Goal: Information Seeking & Learning: Learn about a topic

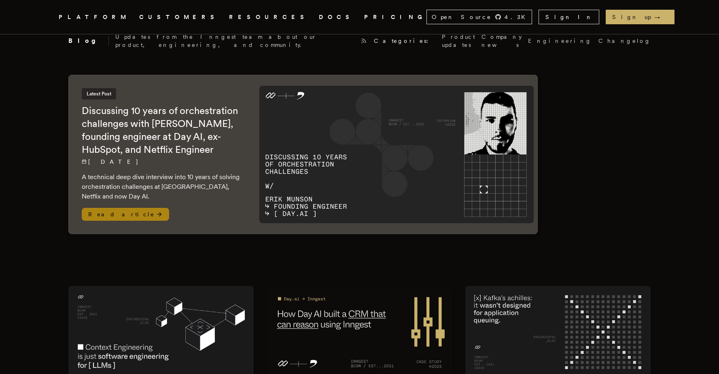
scroll to position [15, 0]
click at [118, 207] on span "Read article" at bounding box center [125, 213] width 87 height 13
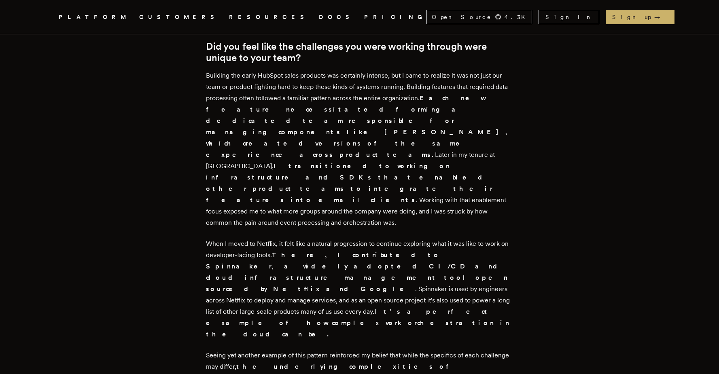
scroll to position [1624, 0]
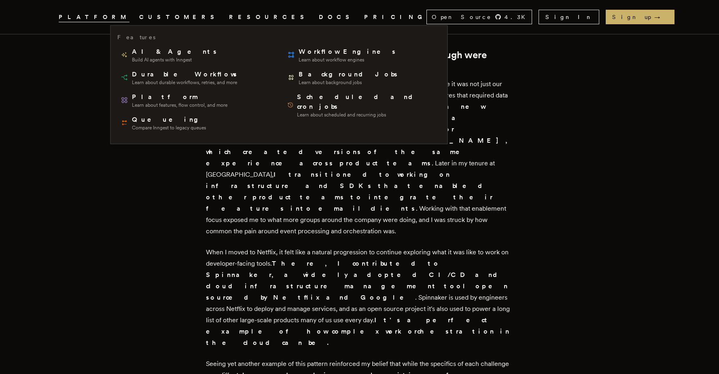
click at [117, 15] on span "PLATFORM" at bounding box center [94, 17] width 71 height 10
click at [129, 21] on span "PLATFORM" at bounding box center [94, 17] width 71 height 10
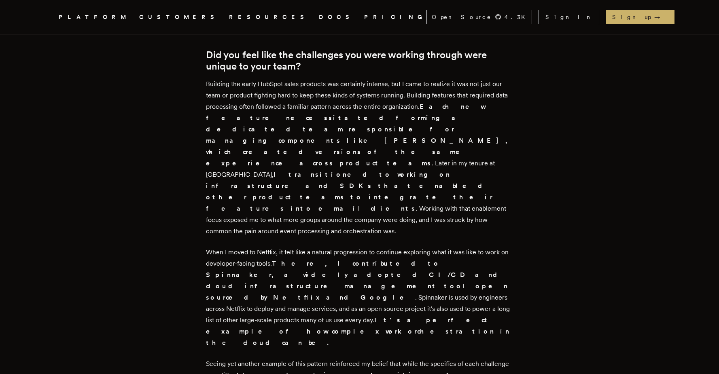
click at [129, 21] on span "PLATFORM" at bounding box center [94, 17] width 71 height 10
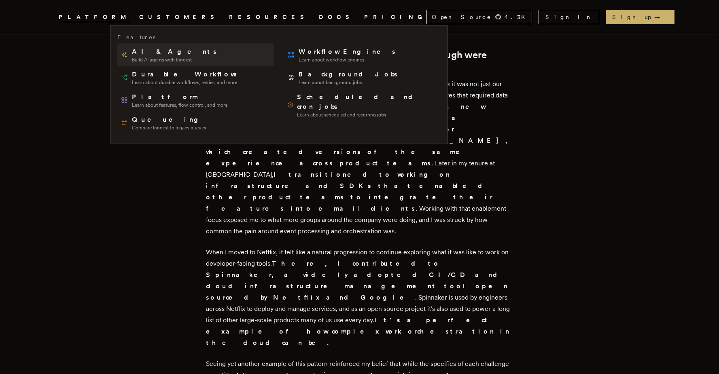
click at [148, 59] on span "Build AI agents with Inngest" at bounding box center [175, 60] width 86 height 6
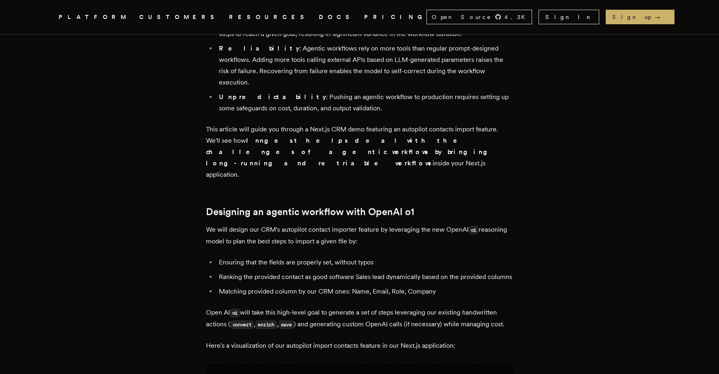
scroll to position [968, 0]
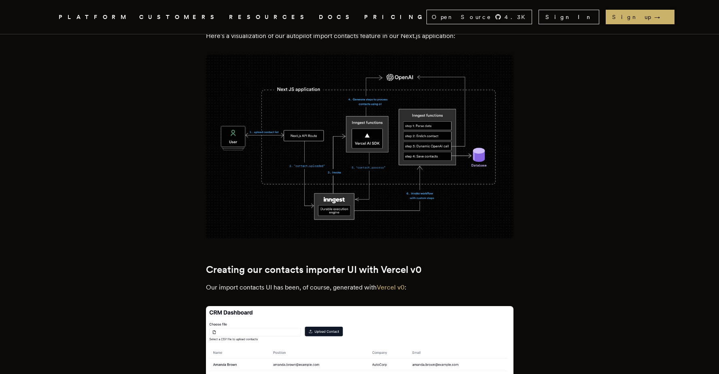
scroll to position [1334, 0]
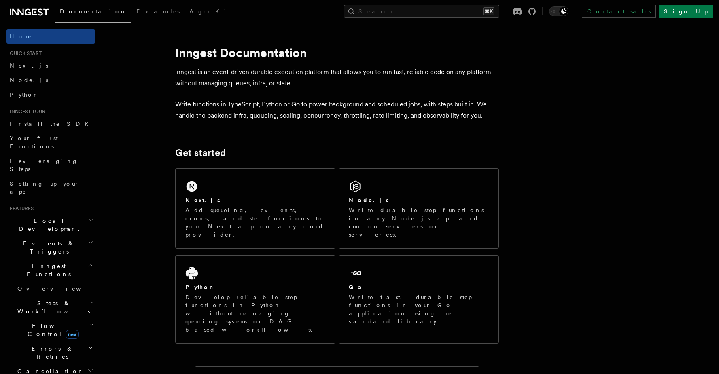
click at [87, 262] on icon "button" at bounding box center [90, 265] width 6 height 6
click at [76, 296] on h2 "Steps & Workflows" at bounding box center [54, 307] width 81 height 23
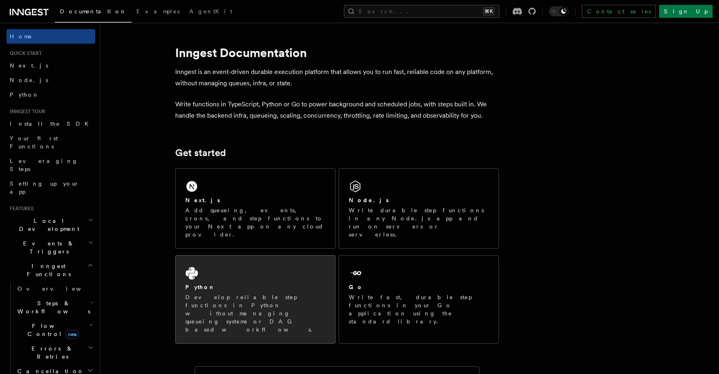
click at [293, 283] on div "Python" at bounding box center [255, 287] width 140 height 8
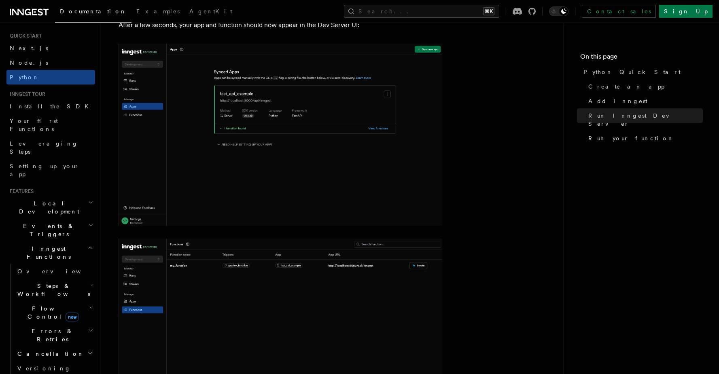
scroll to position [55, 0]
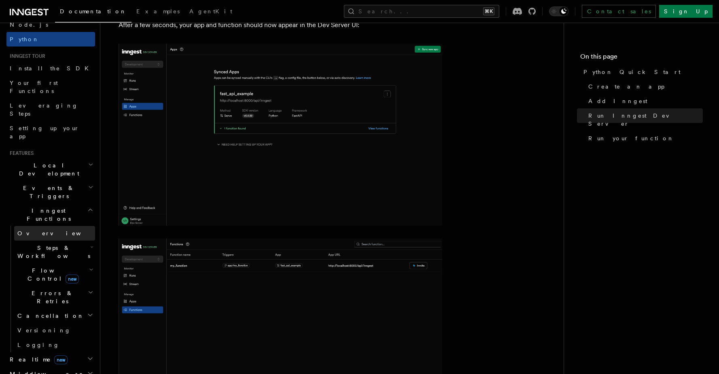
click at [49, 226] on link "Overview" at bounding box center [54, 233] width 81 height 15
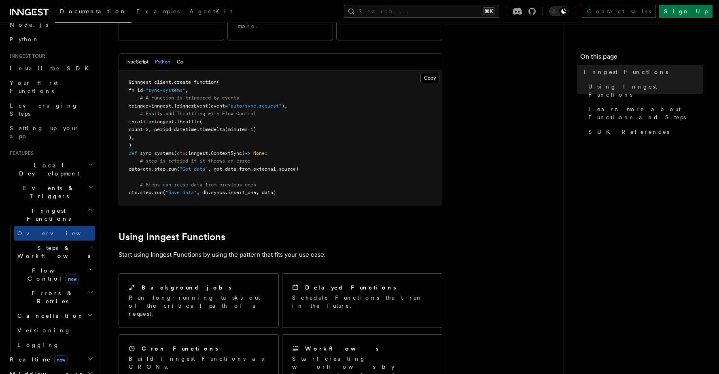
scroll to position [176, 0]
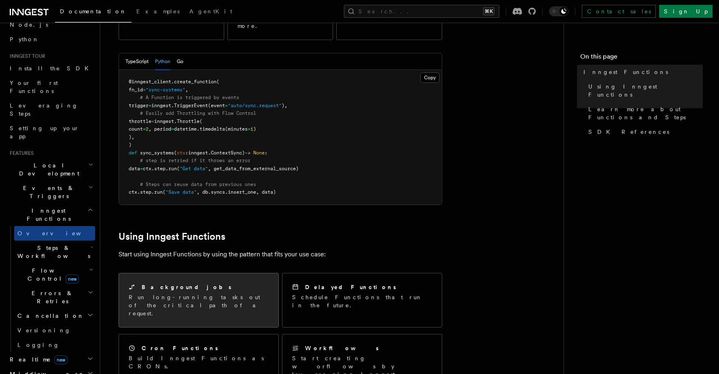
click at [210, 283] on div "Background jobs" at bounding box center [199, 287] width 140 height 8
click at [186, 293] on p "Run long-running tasks out of the critical path of a request." at bounding box center [199, 305] width 140 height 24
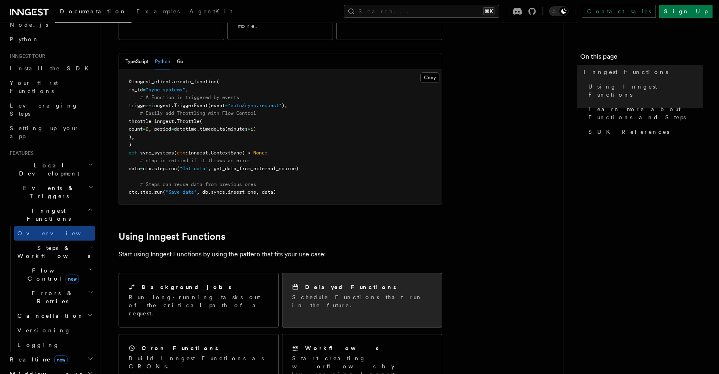
click at [381, 283] on div "Delayed Functions Schedule Functions that run in the future." at bounding box center [362, 296] width 140 height 26
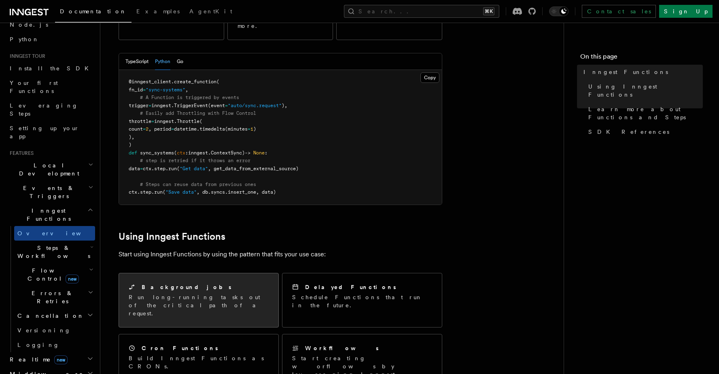
click at [200, 283] on div "Background jobs" at bounding box center [199, 287] width 140 height 8
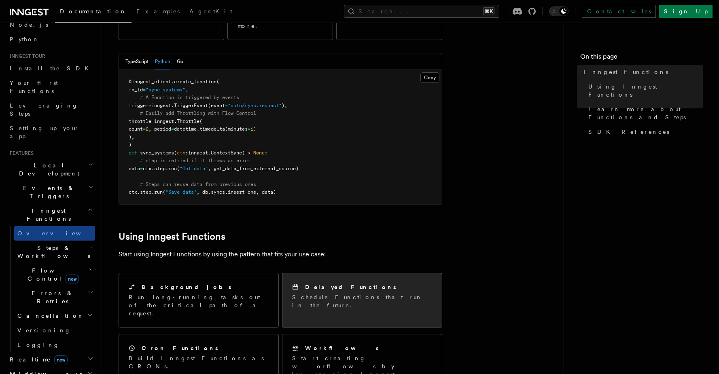
click at [327, 293] on p "Schedule Functions that run in the future." at bounding box center [362, 301] width 140 height 16
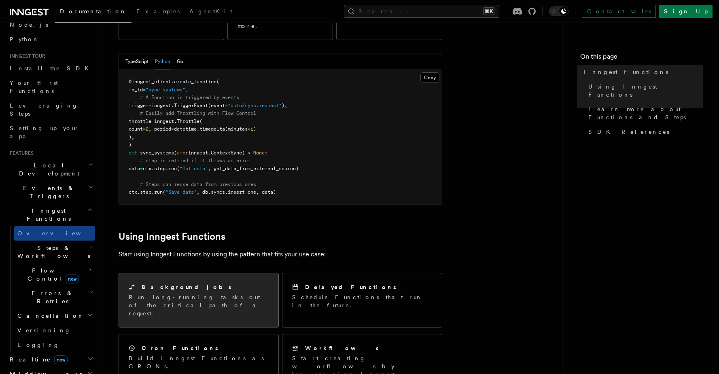
click at [175, 293] on p "Run long-running tasks out of the critical path of a request." at bounding box center [199, 305] width 140 height 24
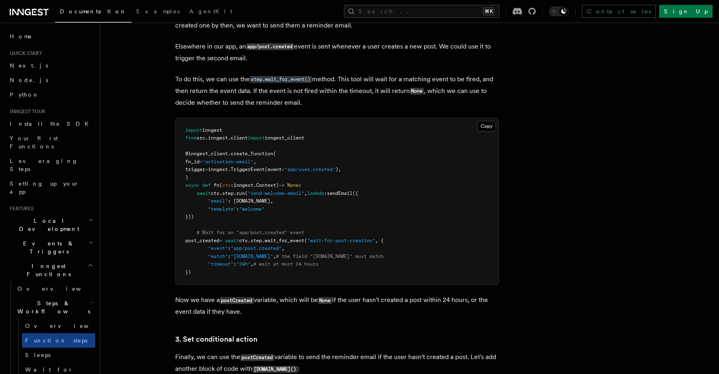
scroll to position [919, 0]
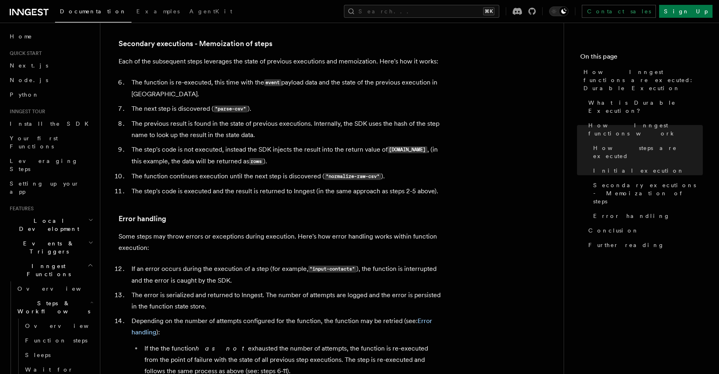
scroll to position [1370, 0]
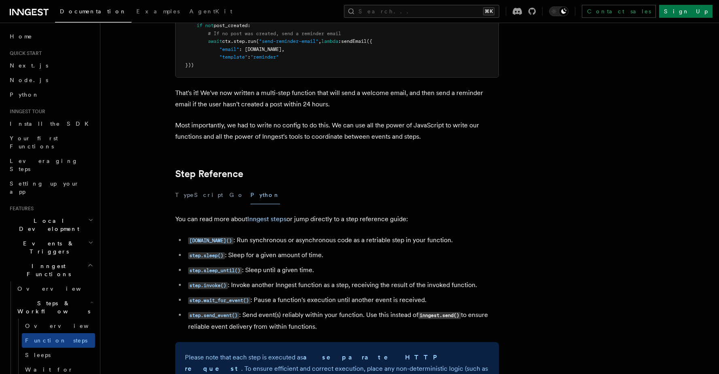
scroll to position [1327, 0]
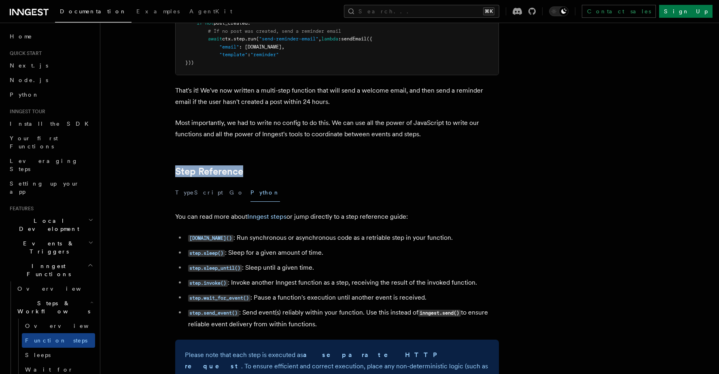
click at [85, 236] on h2 "Events & Triggers" at bounding box center [50, 247] width 89 height 23
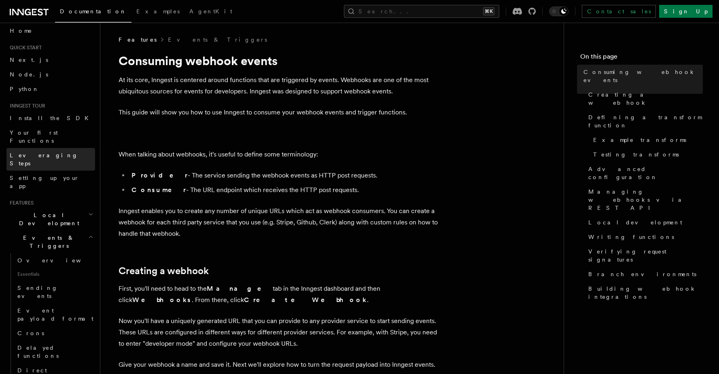
scroll to position [13, 0]
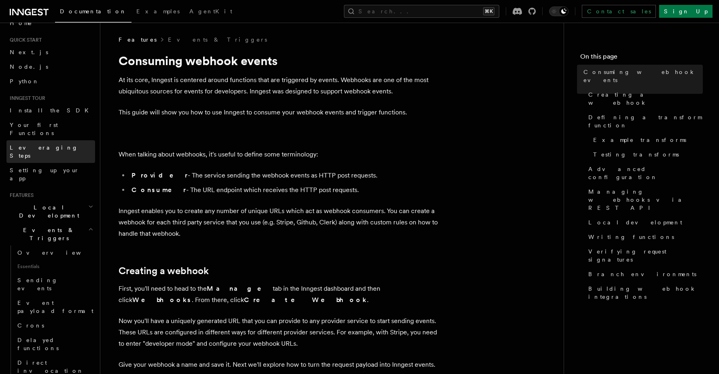
click at [63, 140] on link "Leveraging Steps" at bounding box center [50, 151] width 89 height 23
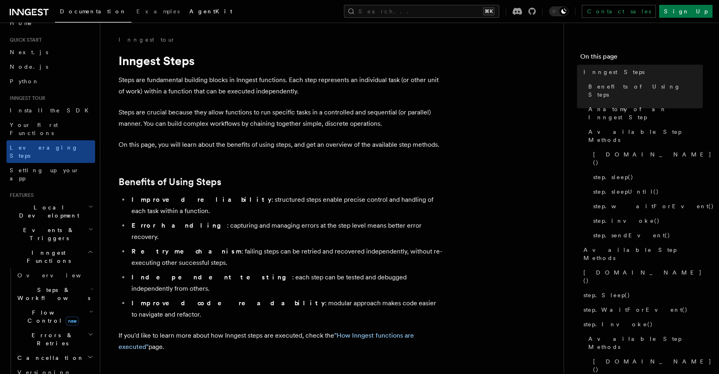
click at [184, 17] on link "AgentKit" at bounding box center [210, 11] width 53 height 19
